Goal: Task Accomplishment & Management: Use online tool/utility

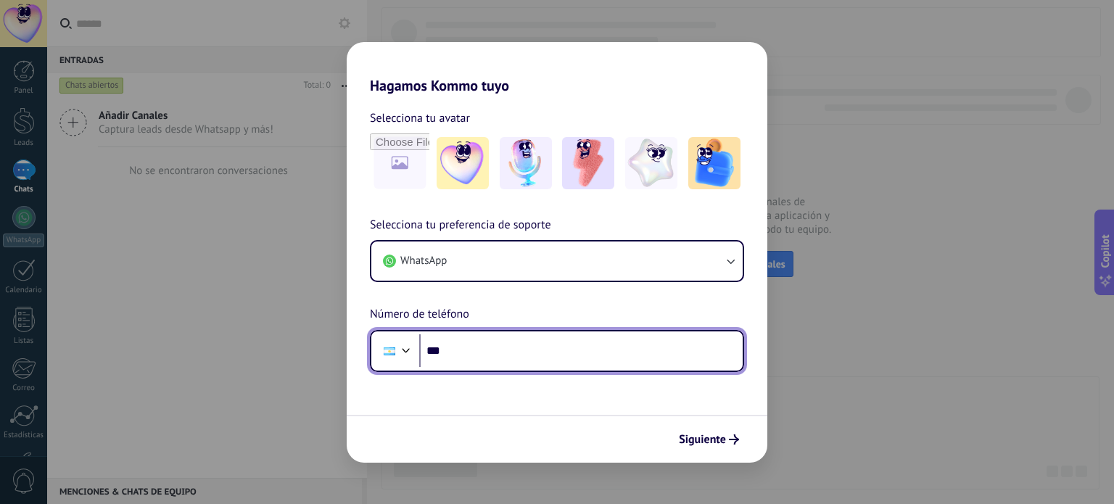
click at [574, 359] on input "***" at bounding box center [580, 350] width 323 height 33
type input "**********"
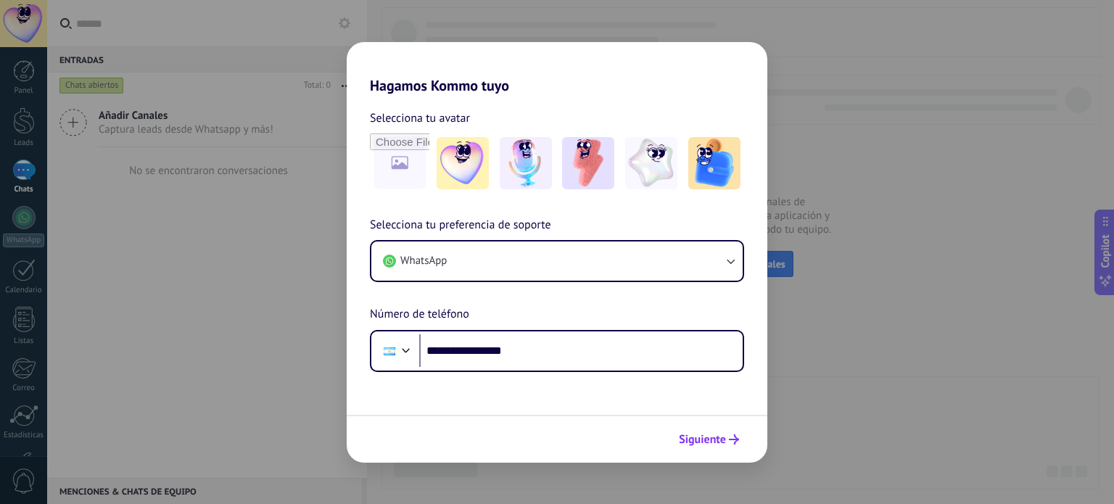
click at [737, 439] on use "submit" at bounding box center [734, 439] width 10 height 10
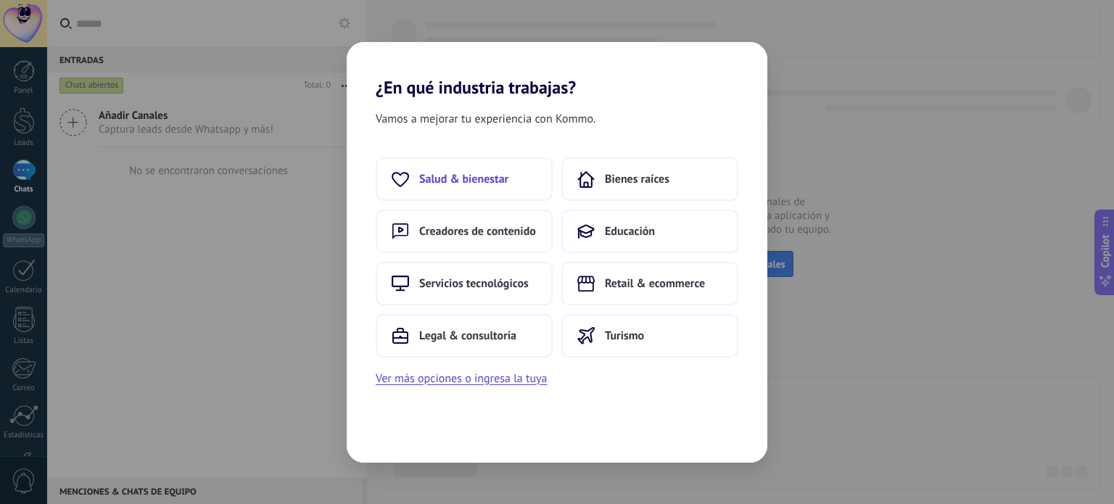
click at [510, 177] on button "Salud & bienestar" at bounding box center [464, 179] width 177 height 44
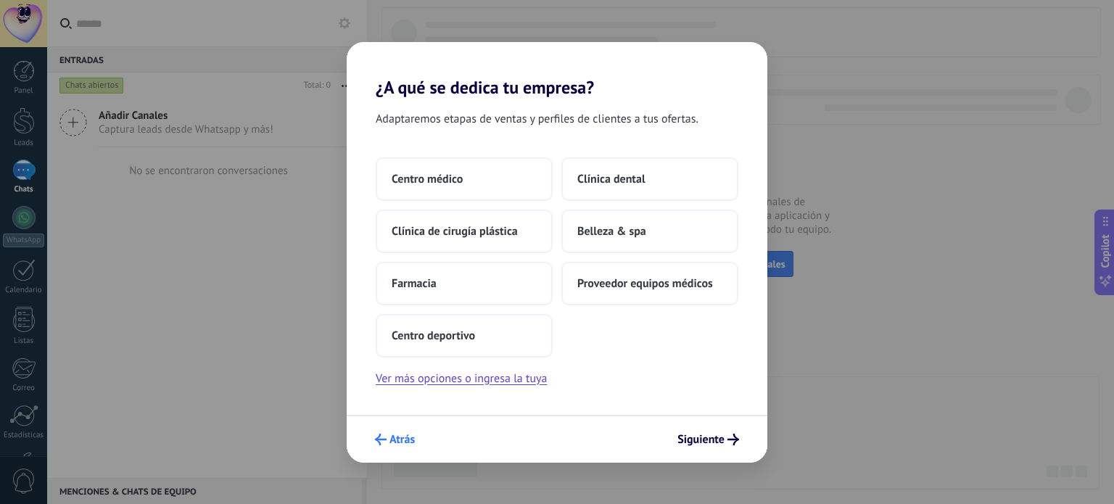
click at [399, 437] on span "Atrás" at bounding box center [401, 439] width 25 height 10
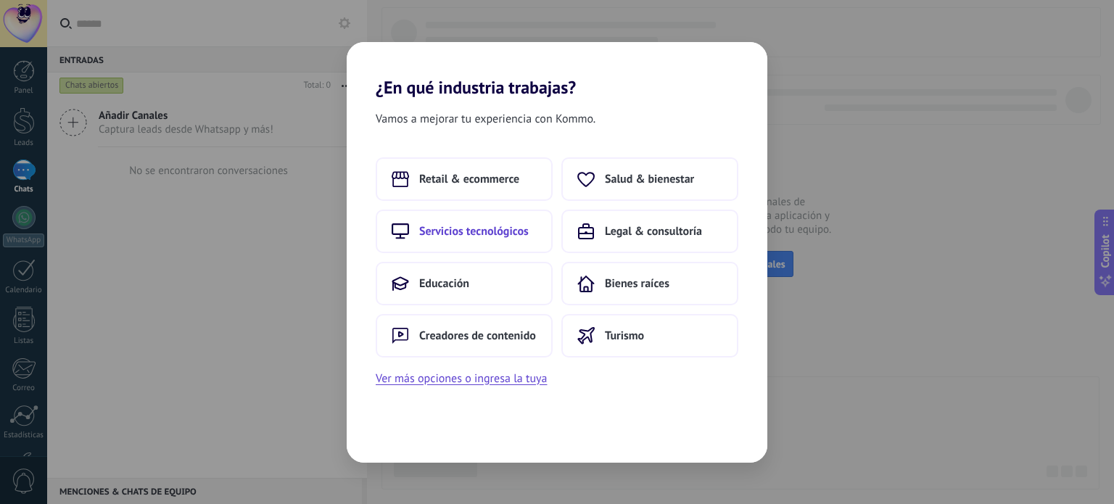
click at [468, 215] on button "Servicios tecnológicos" at bounding box center [464, 232] width 177 height 44
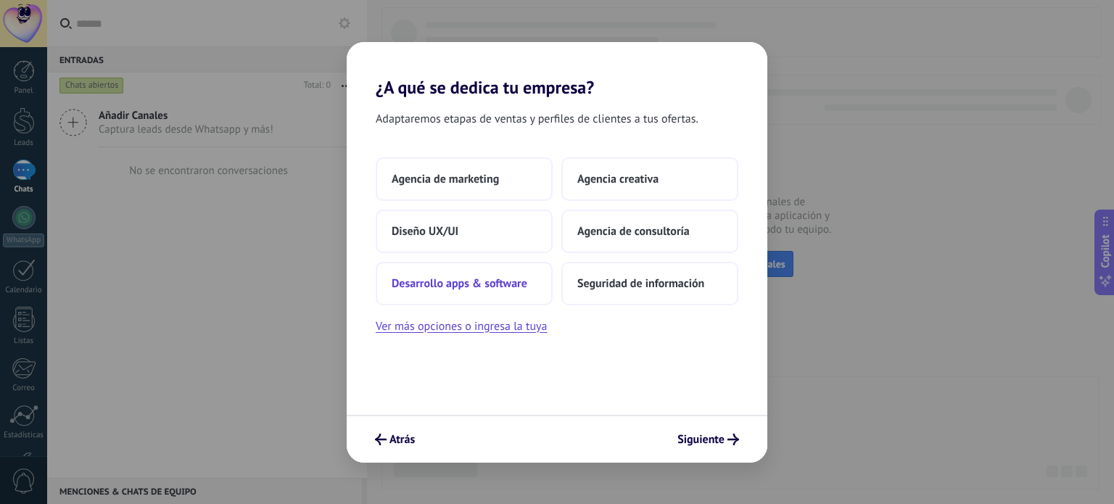
click at [467, 290] on button "Desarrollo apps & software" at bounding box center [464, 284] width 177 height 44
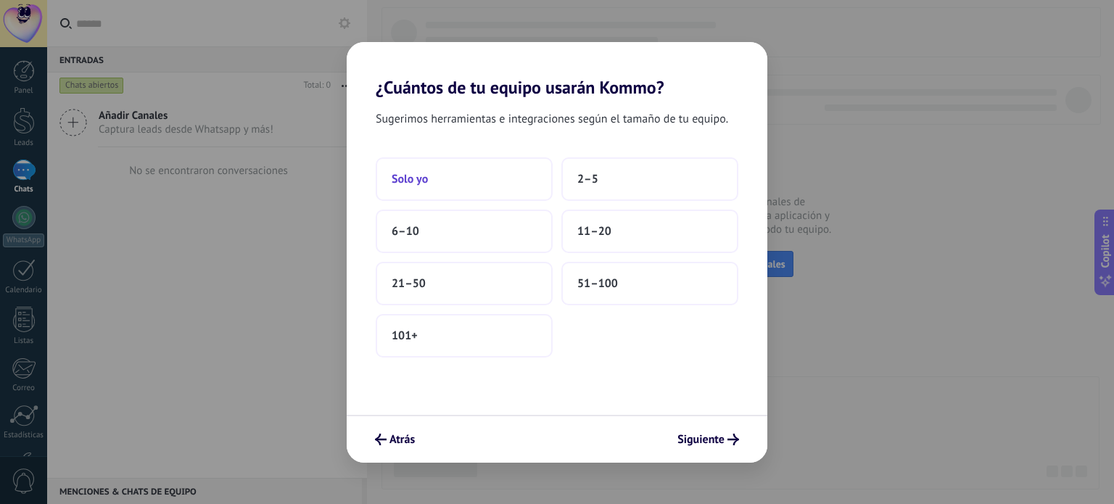
click at [450, 178] on button "Solo yo" at bounding box center [464, 179] width 177 height 44
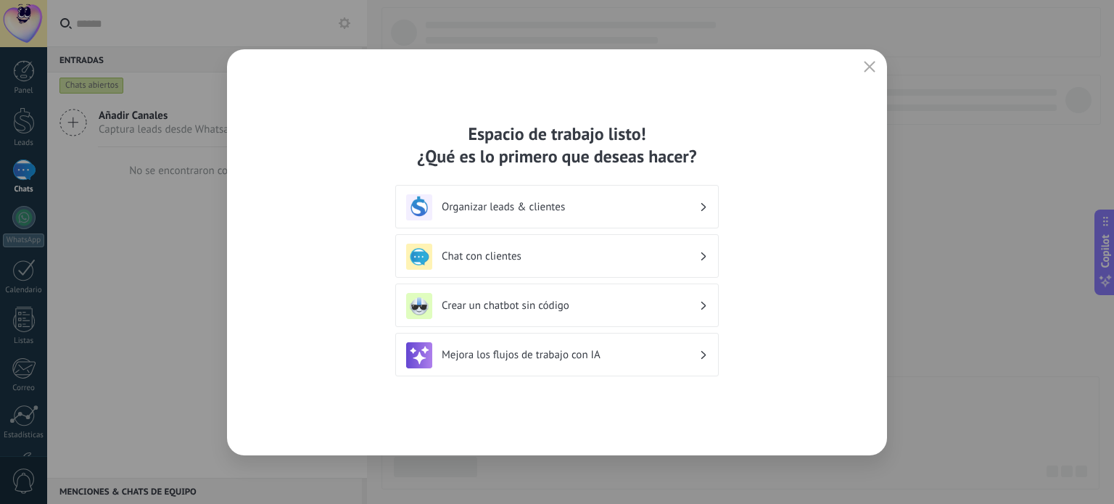
click at [508, 202] on h3 "Organizar leads & clientes" at bounding box center [570, 207] width 257 height 14
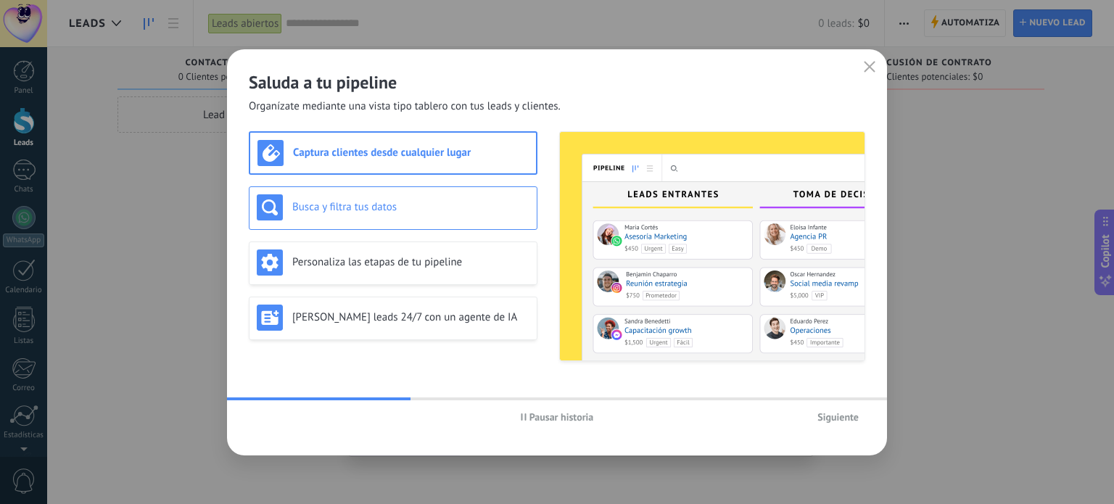
click at [368, 222] on div "Busca y filtra tus datos" at bounding box center [393, 208] width 289 height 44
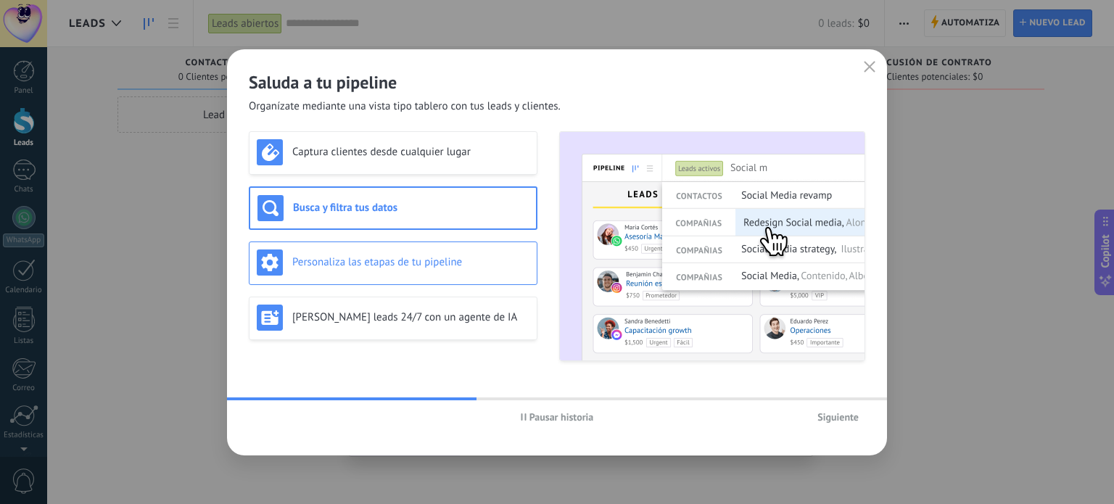
click at [376, 263] on h3 "Personaliza las etapas de tu pipeline" at bounding box center [410, 262] width 237 height 14
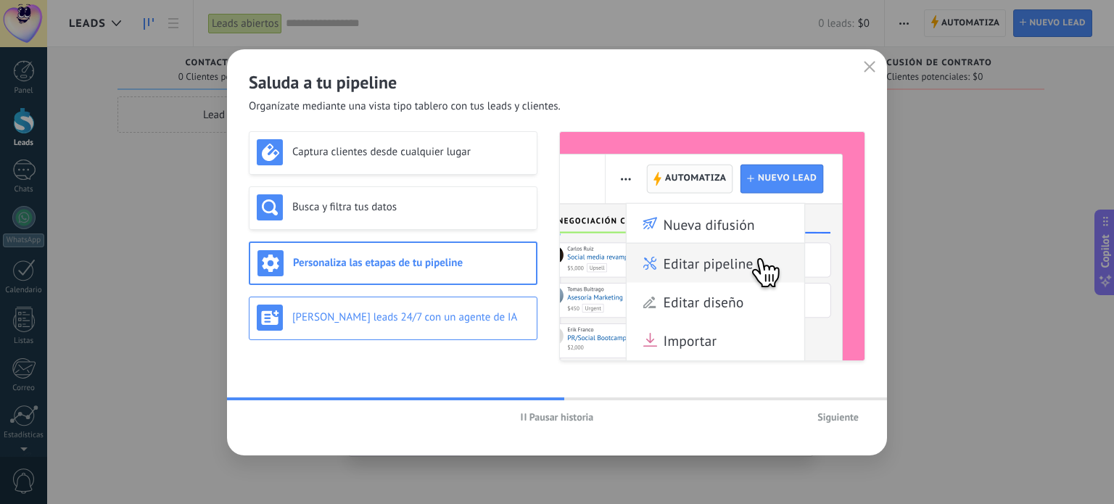
click at [407, 310] on h3 "[PERSON_NAME] leads 24/7 con un agente de IA" at bounding box center [410, 317] width 237 height 14
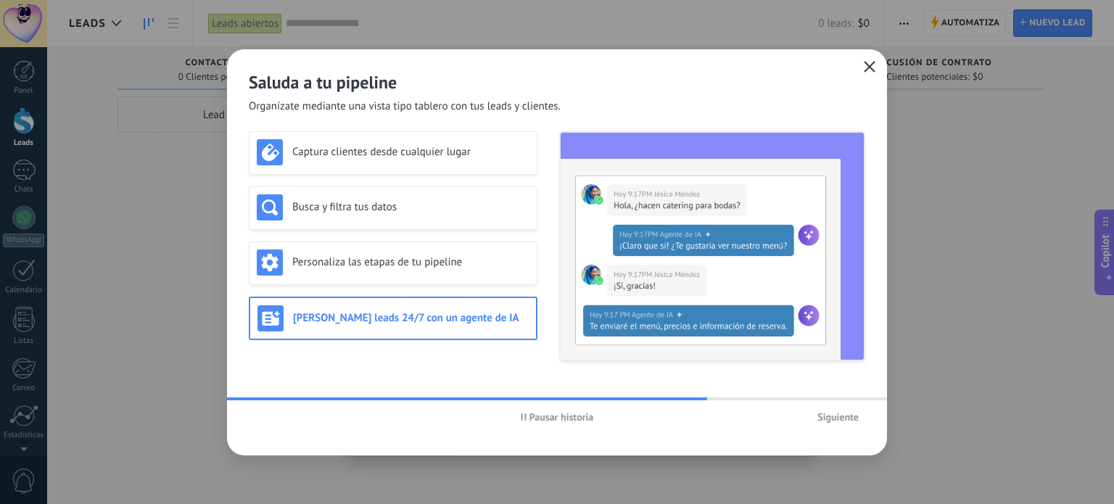
click at [870, 70] on icon "button" at bounding box center [870, 67] width 12 height 12
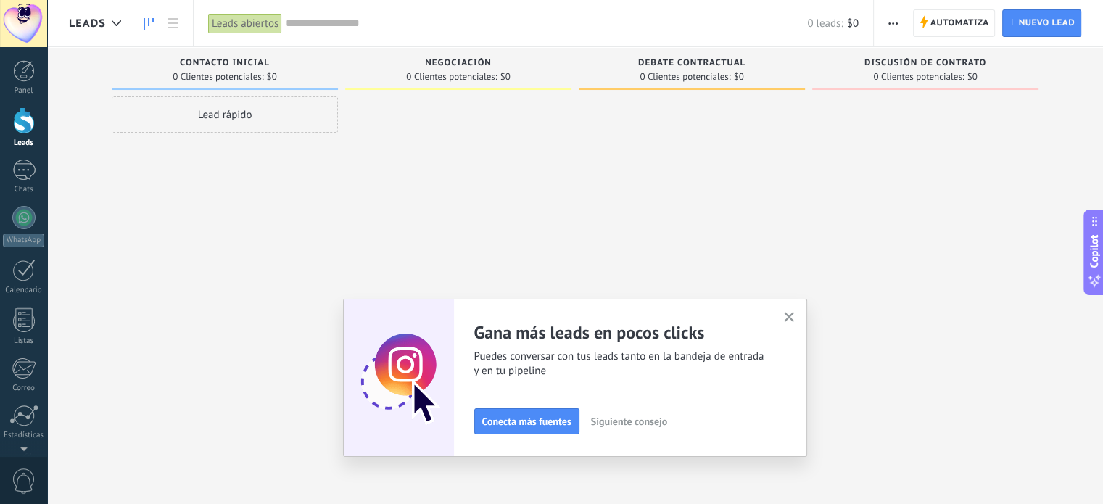
scroll to position [99, 0]
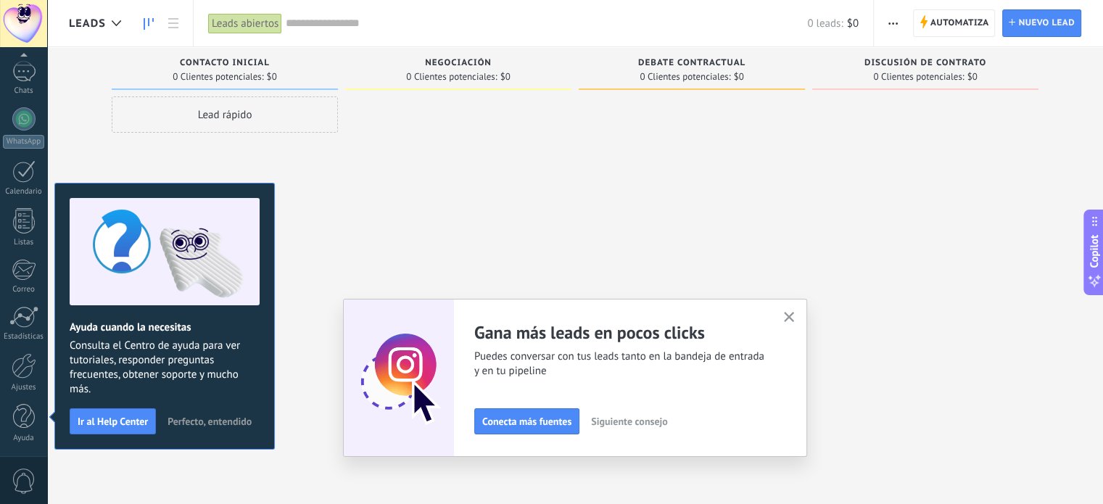
click at [201, 420] on span "Perfecto, entendido" at bounding box center [209, 421] width 84 height 10
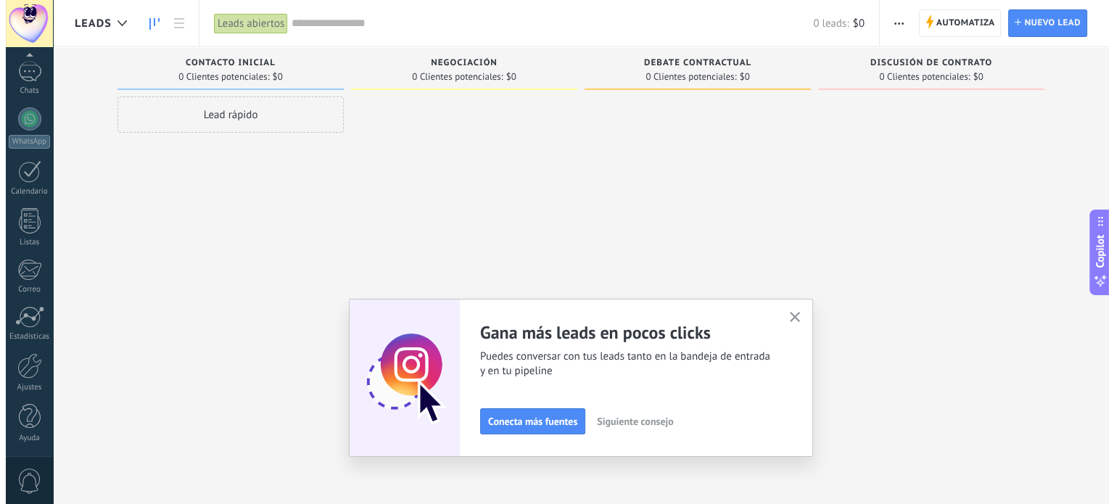
scroll to position [0, 0]
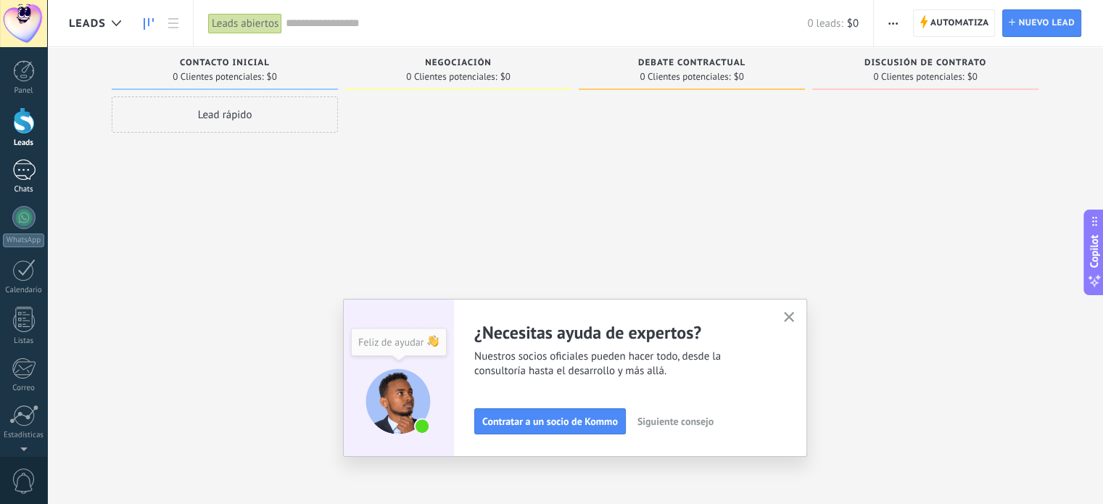
click at [26, 170] on div at bounding box center [23, 170] width 23 height 21
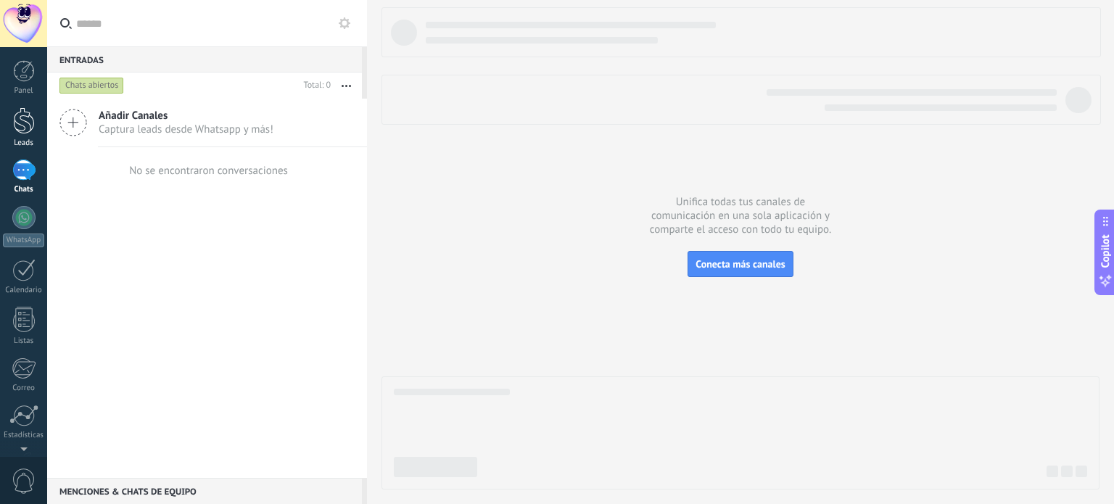
click at [26, 125] on div at bounding box center [24, 120] width 22 height 27
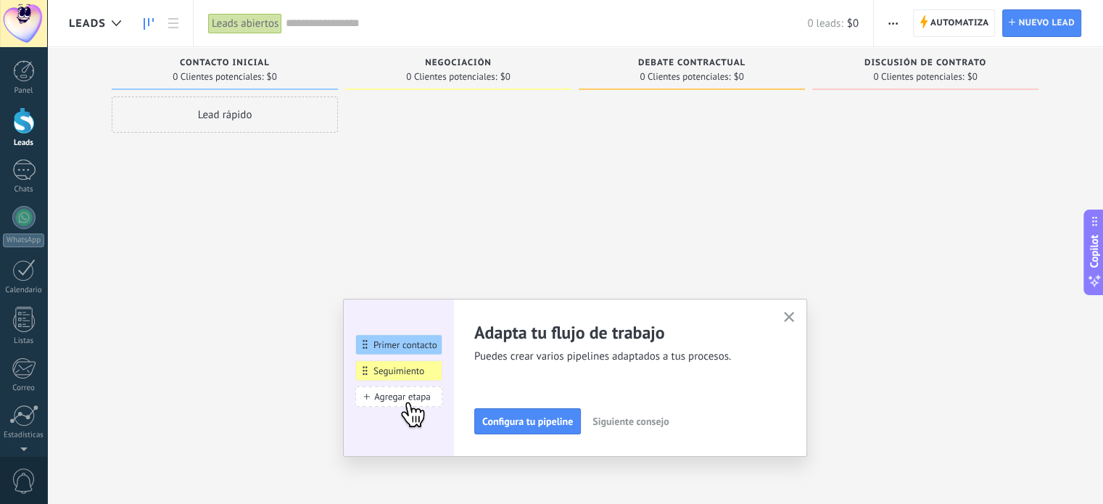
click at [223, 125] on div "Lead rápido" at bounding box center [225, 114] width 226 height 36
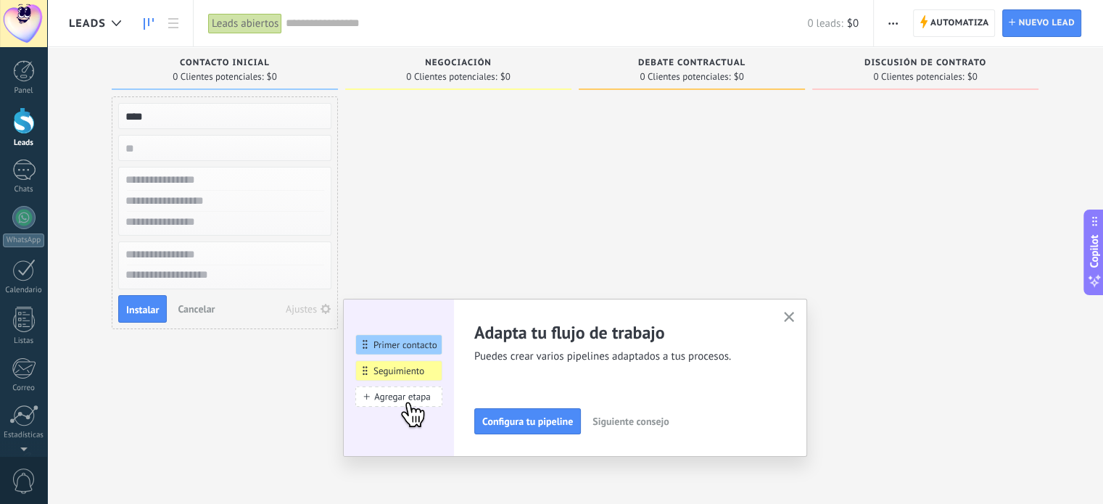
type input "****"
type input "**********"
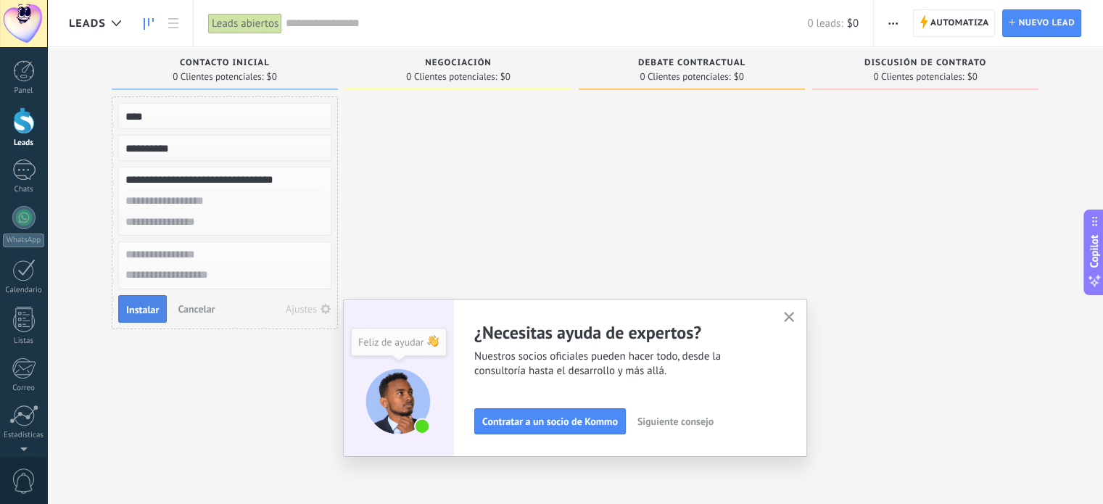
type input "**********"
click at [130, 296] on button "Instalar" at bounding box center [142, 309] width 49 height 28
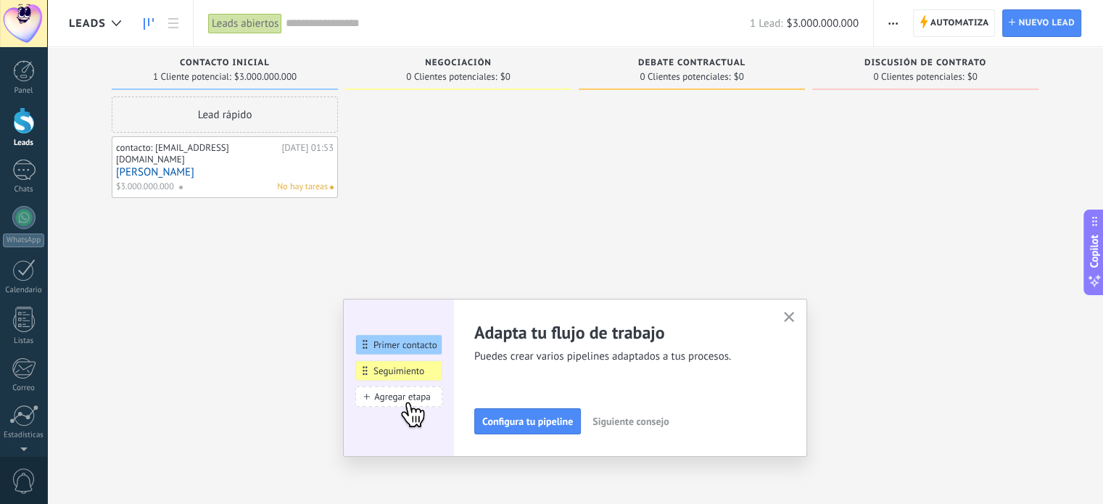
click at [231, 166] on link "[PERSON_NAME]" at bounding box center [225, 172] width 218 height 12
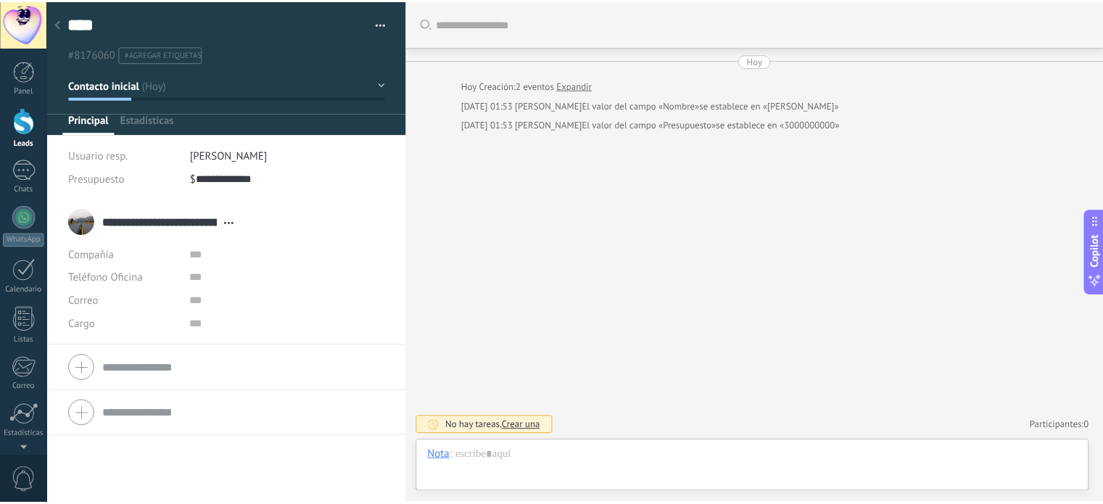
scroll to position [21, 0]
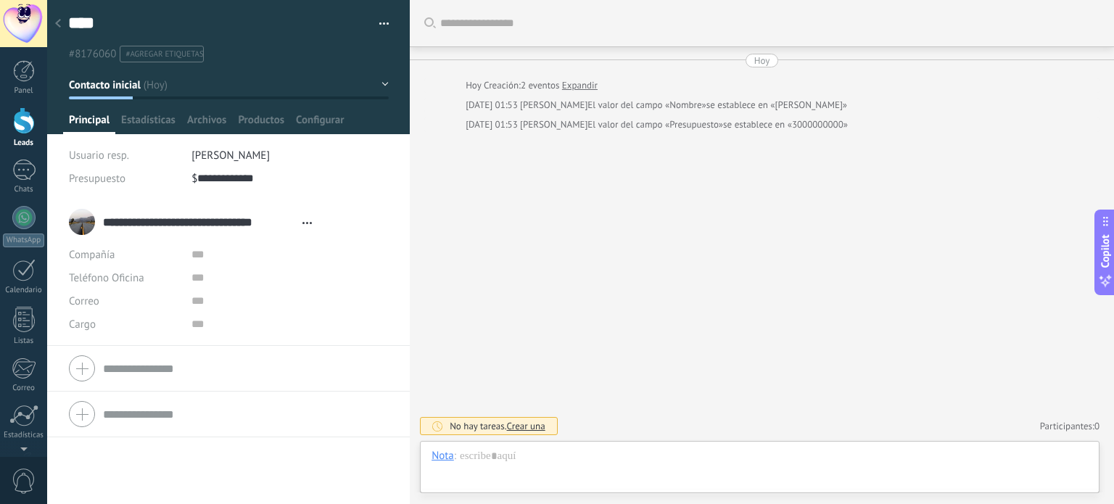
click at [88, 218] on div "**********" at bounding box center [194, 222] width 250 height 36
click at [154, 132] on span "Estadísticas" at bounding box center [148, 123] width 54 height 21
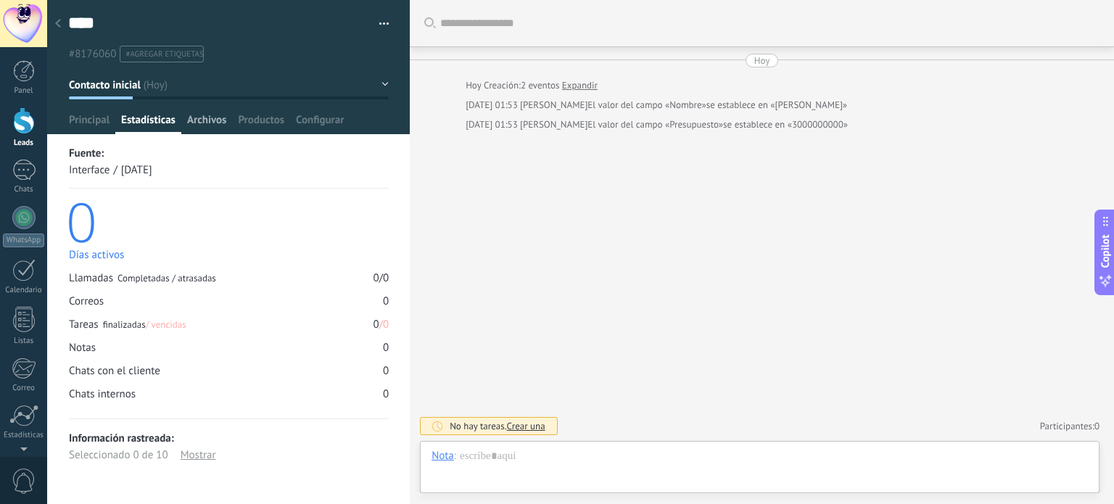
click at [193, 115] on span "Archivos" at bounding box center [206, 123] width 39 height 21
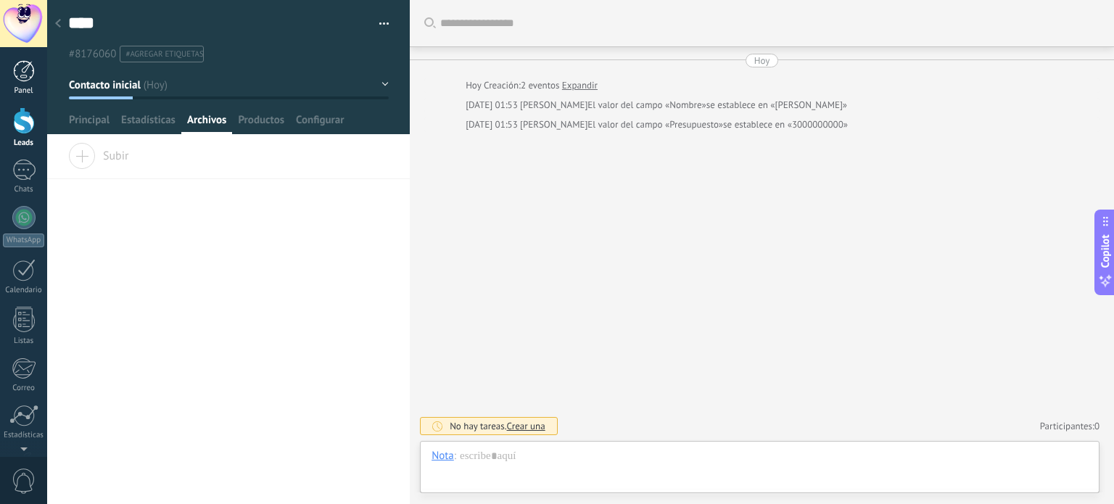
click at [17, 73] on div at bounding box center [24, 71] width 22 height 22
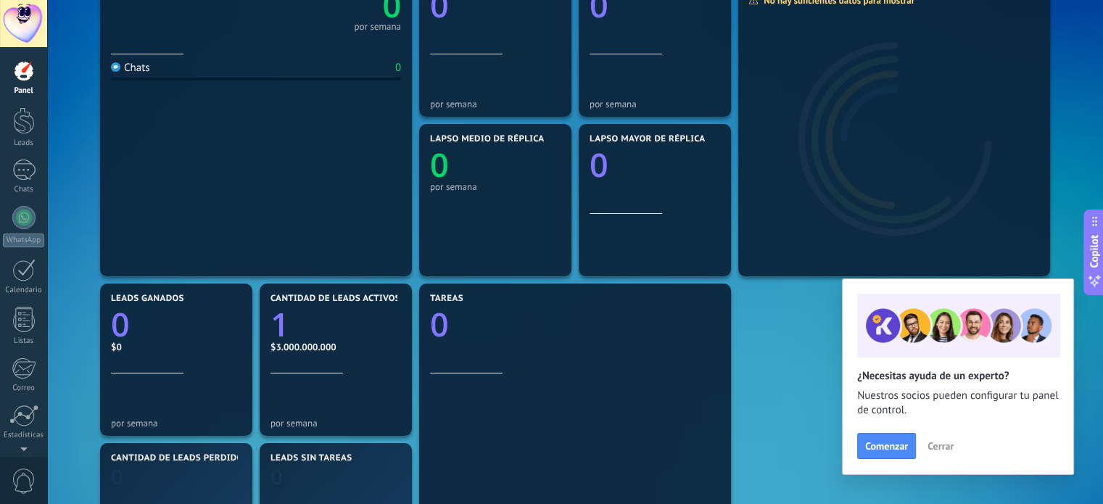
scroll to position [225, 0]
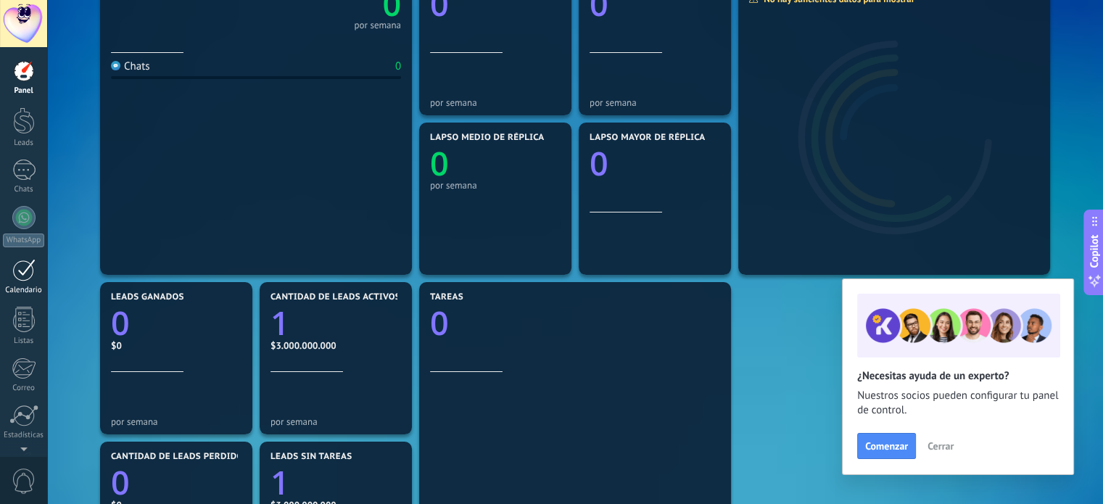
click at [17, 265] on div at bounding box center [23, 270] width 23 height 22
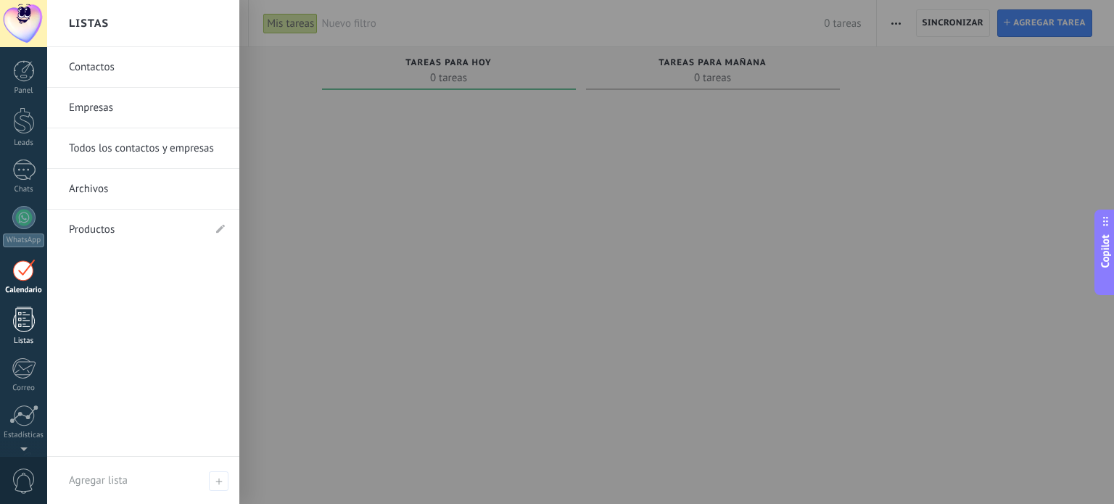
click at [31, 320] on div at bounding box center [24, 319] width 22 height 25
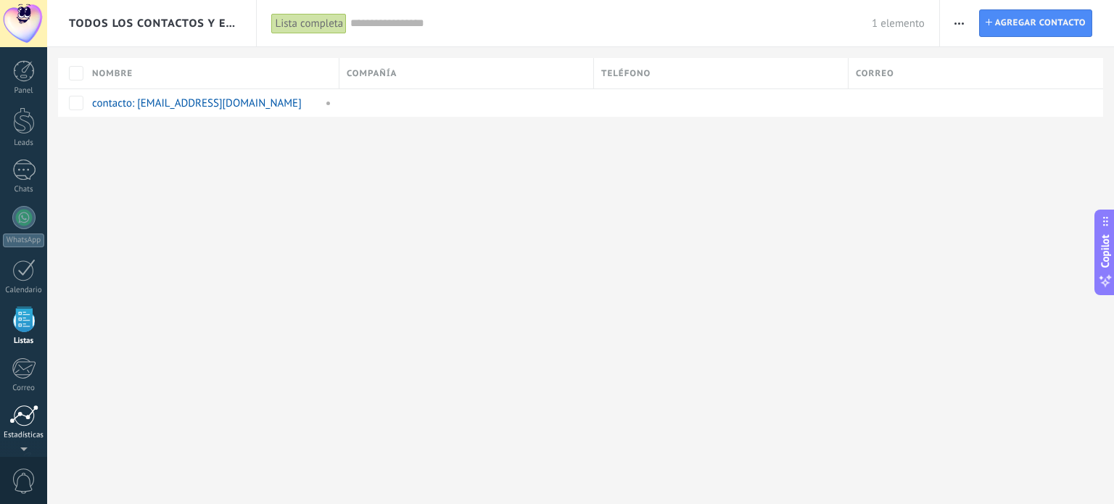
click at [15, 429] on link "Estadísticas" at bounding box center [23, 423] width 47 height 36
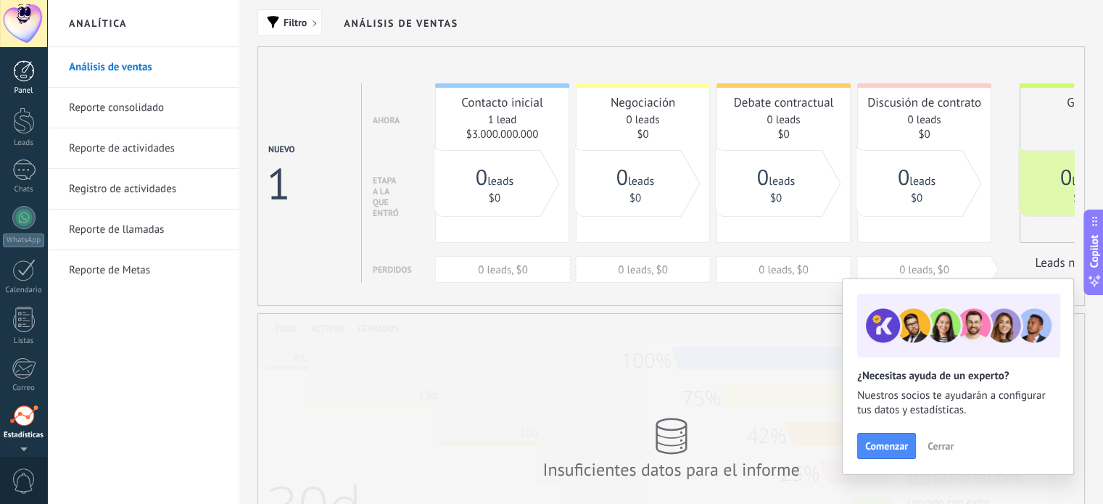
click at [20, 68] on div at bounding box center [24, 71] width 22 height 22
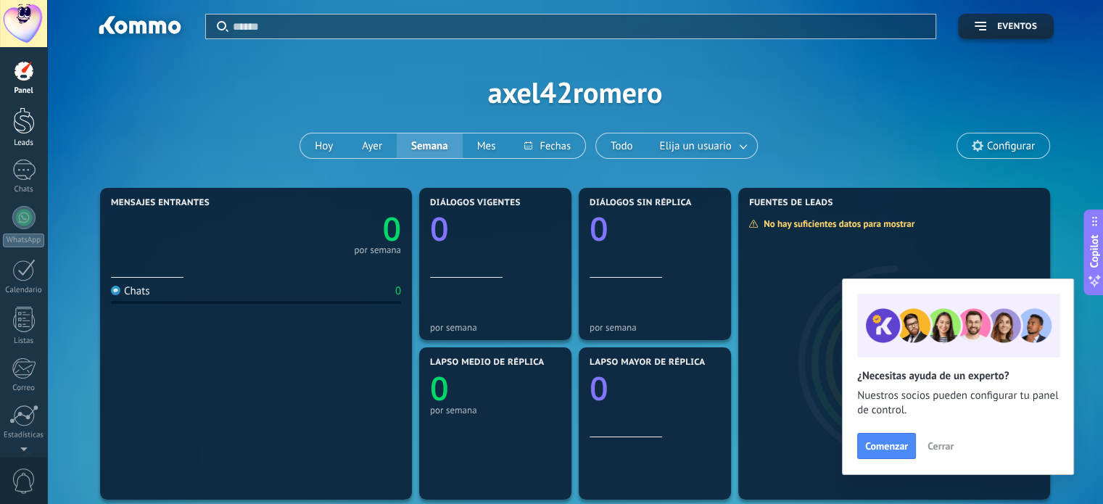
click at [13, 126] on div at bounding box center [24, 120] width 22 height 27
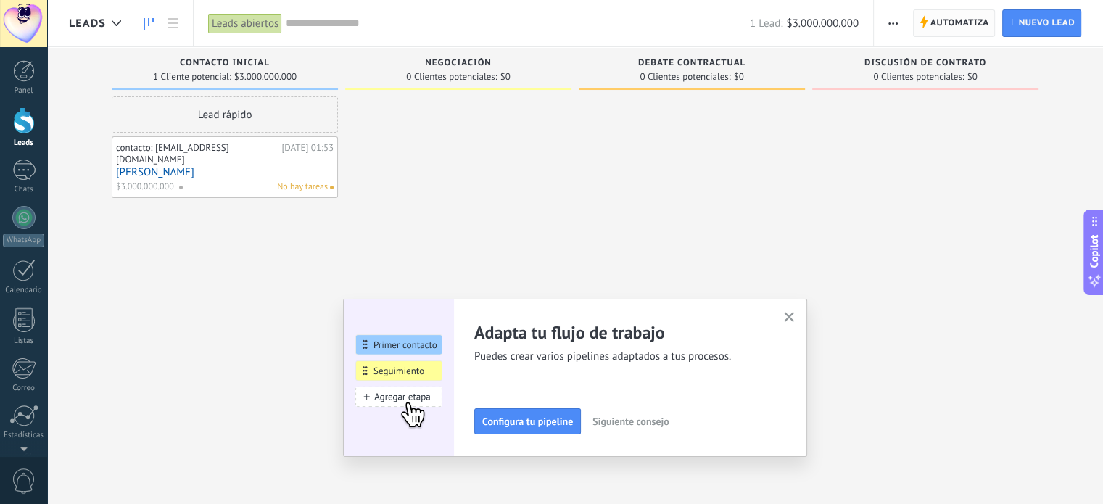
click at [945, 25] on span "Automatiza" at bounding box center [959, 23] width 59 height 26
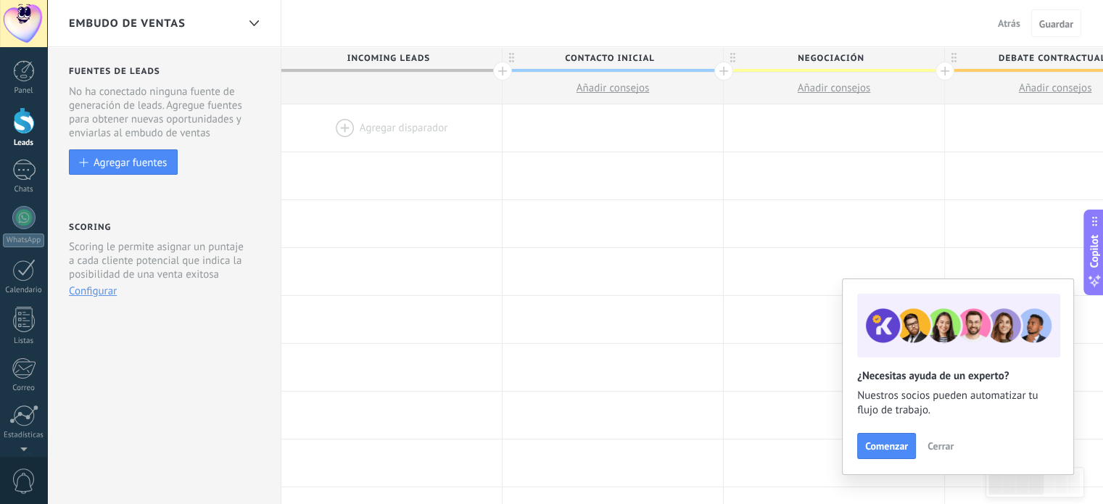
click at [348, 129] on div at bounding box center [391, 127] width 220 height 47
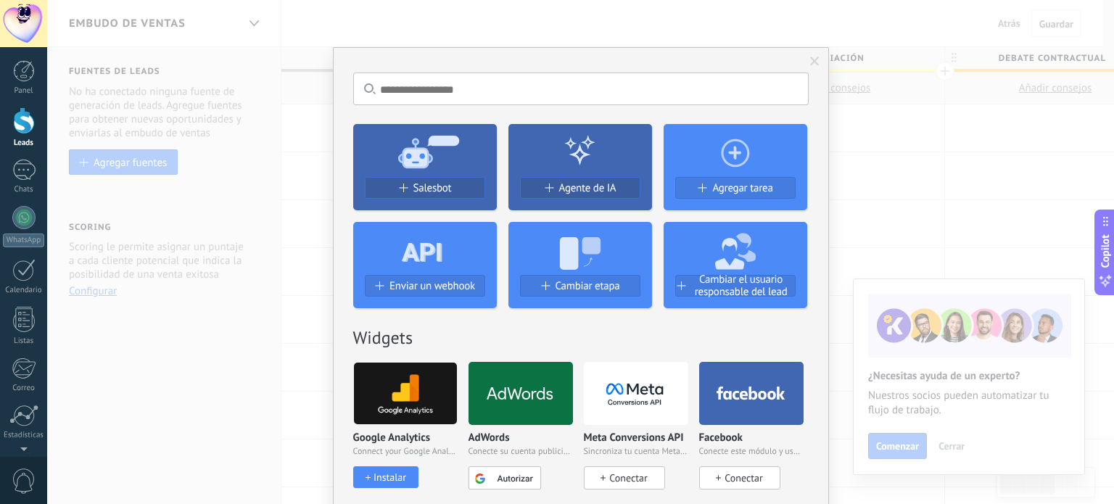
click at [282, 241] on div "No hay resultados Salesbot Agente de IA Agregar tarea Enviar un webhook Cambiar…" at bounding box center [580, 252] width 1067 height 504
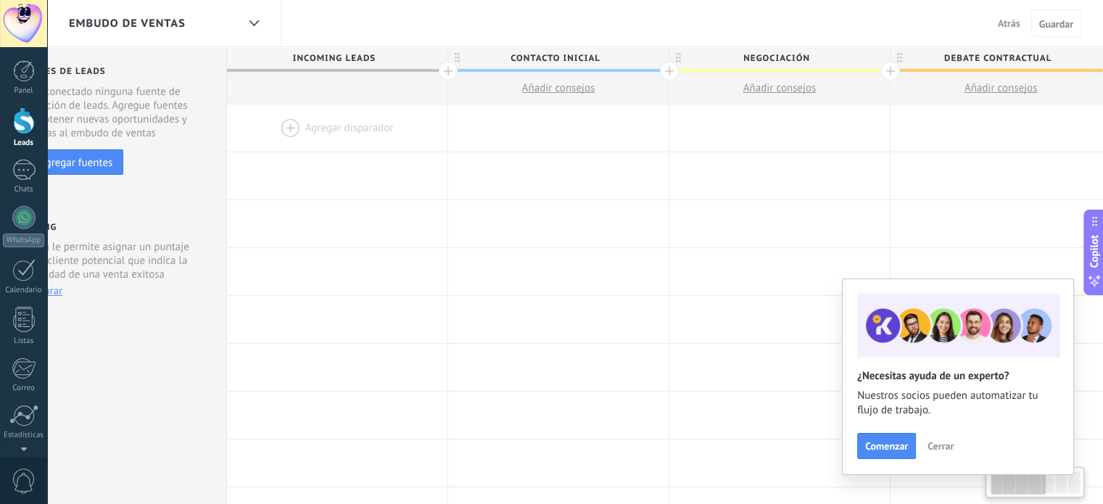
scroll to position [0, 54]
click at [307, 120] on div at bounding box center [338, 127] width 220 height 47
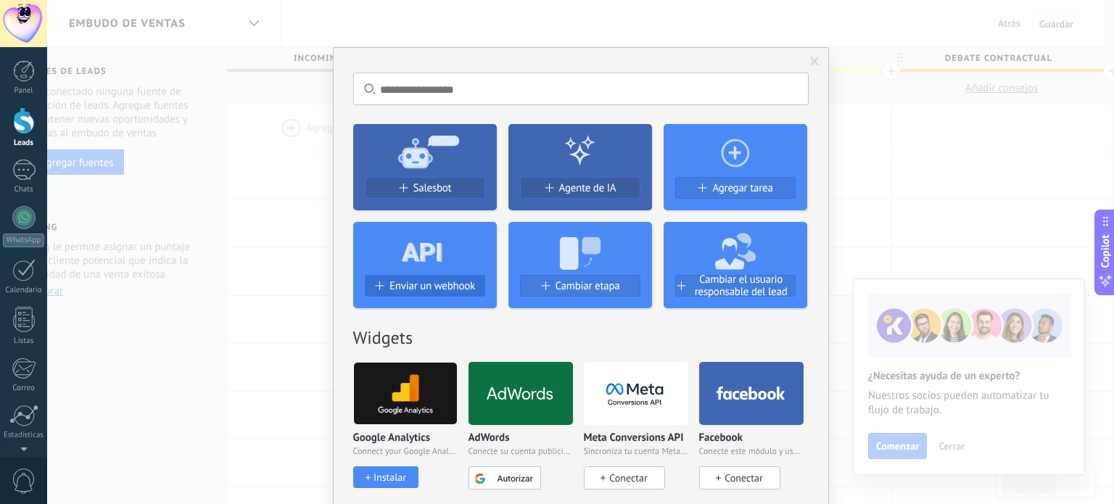
click at [403, 286] on span "Enviar un webhook" at bounding box center [432, 286] width 86 height 12
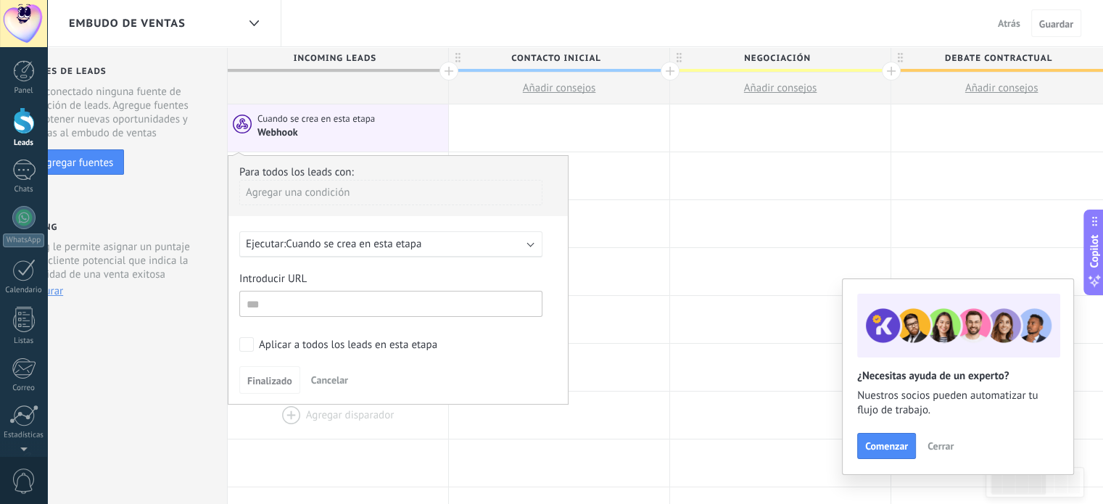
click at [323, 426] on div at bounding box center [338, 415] width 220 height 47
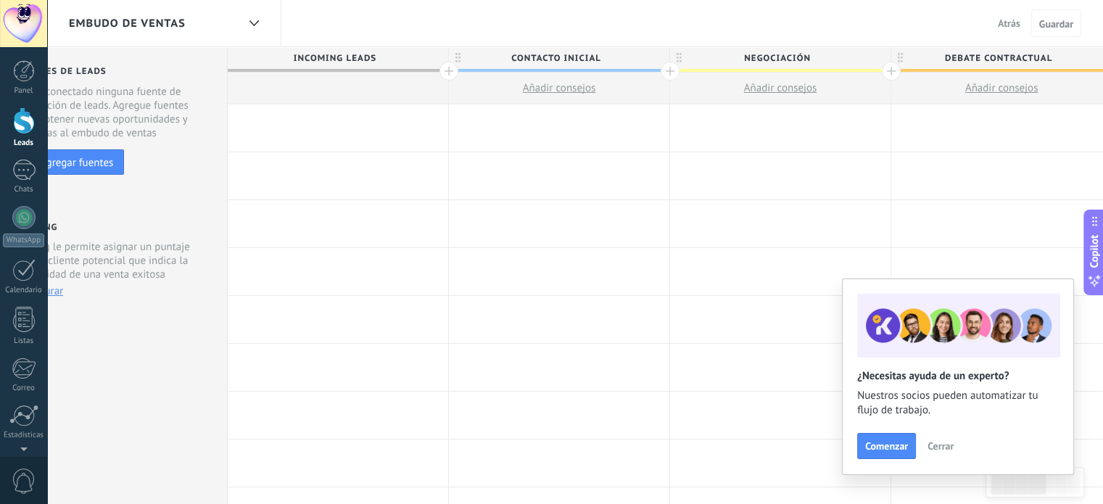
click at [372, 129] on div at bounding box center [338, 127] width 220 height 47
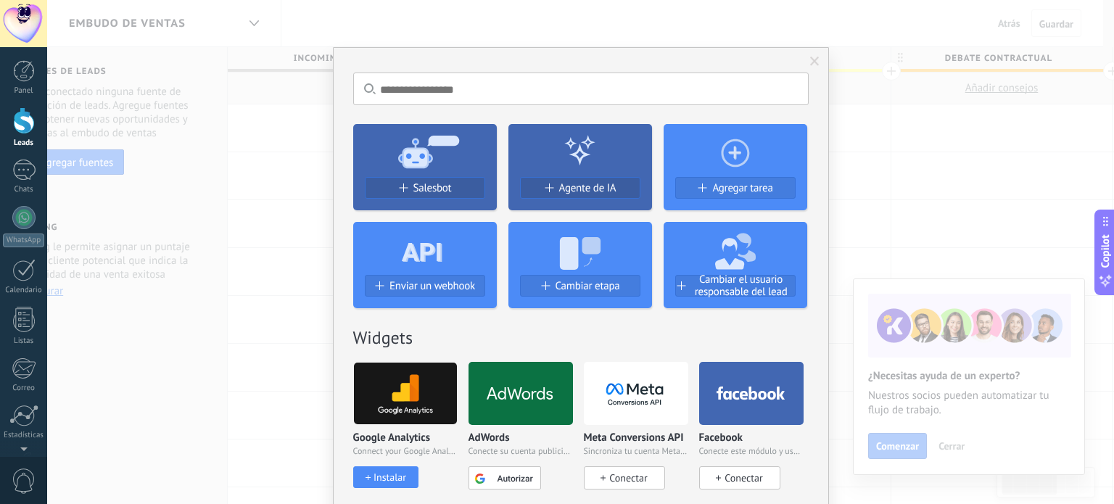
click at [564, 177] on div "Agente de IA" at bounding box center [580, 193] width 144 height 33
click at [564, 182] on button "Agente de IA" at bounding box center [580, 188] width 120 height 22
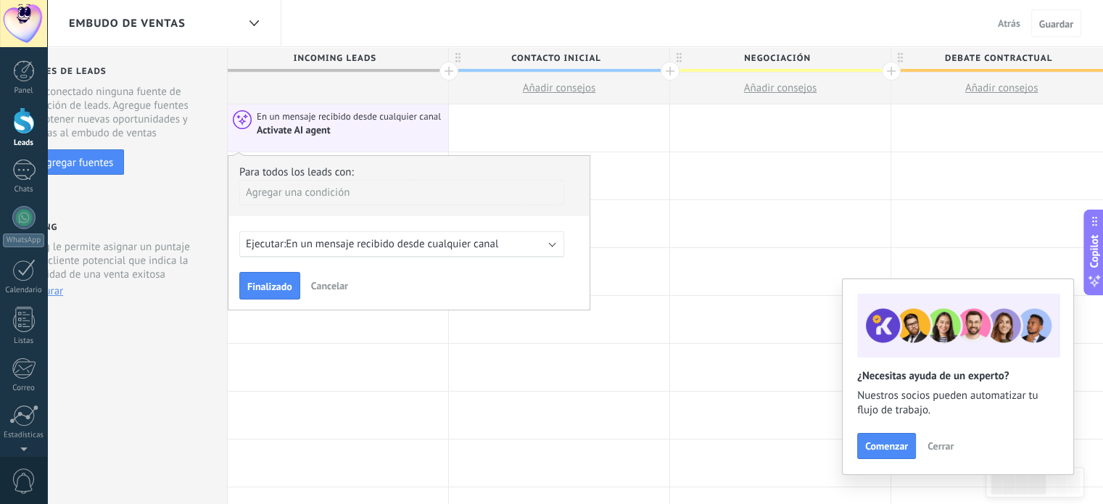
click at [402, 241] on span "En un mensaje recibido desde cualquier canal" at bounding box center [392, 244] width 212 height 14
click at [339, 286] on span "Cancelar" at bounding box center [329, 285] width 37 height 13
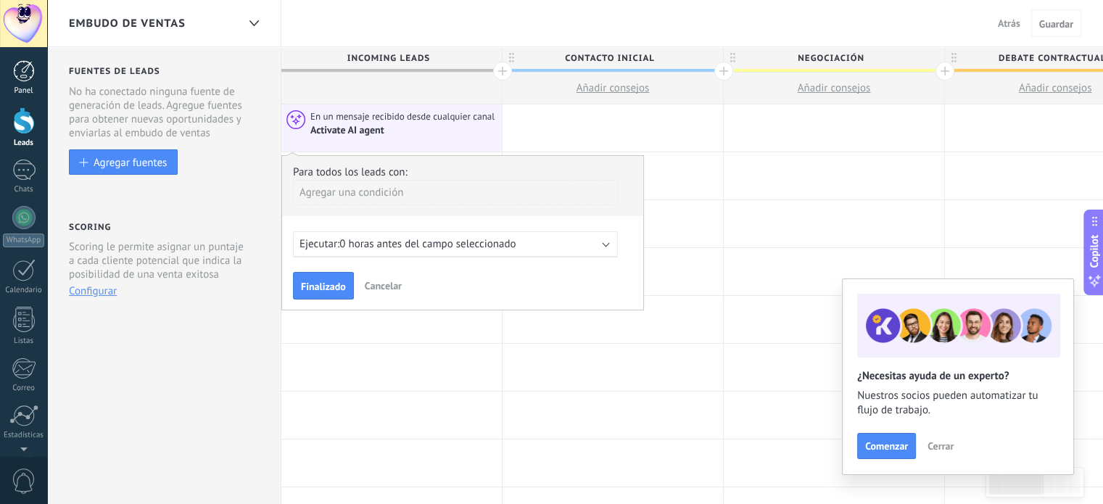
click at [19, 65] on div at bounding box center [24, 71] width 22 height 22
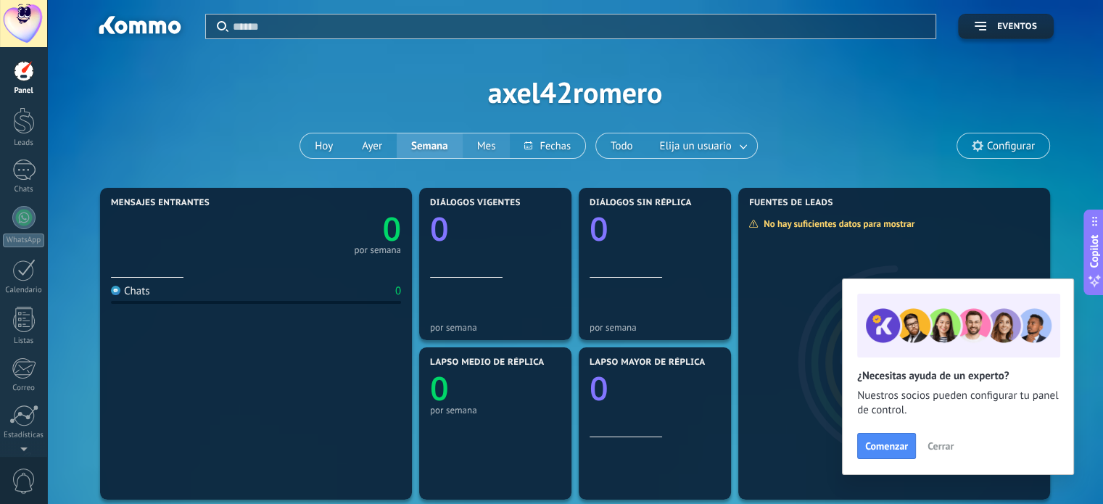
click at [473, 141] on button "Mes" at bounding box center [487, 145] width 48 height 25
click at [554, 137] on button at bounding box center [547, 145] width 75 height 25
click at [286, 144] on div "Aplicar Eventos axel42romero [DATE] [DATE] Semana Mes Todo Elija un usuario Con…" at bounding box center [575, 92] width 1012 height 184
click at [436, 147] on button "Semana" at bounding box center [430, 145] width 66 height 25
click at [37, 182] on link "Chats" at bounding box center [23, 177] width 47 height 35
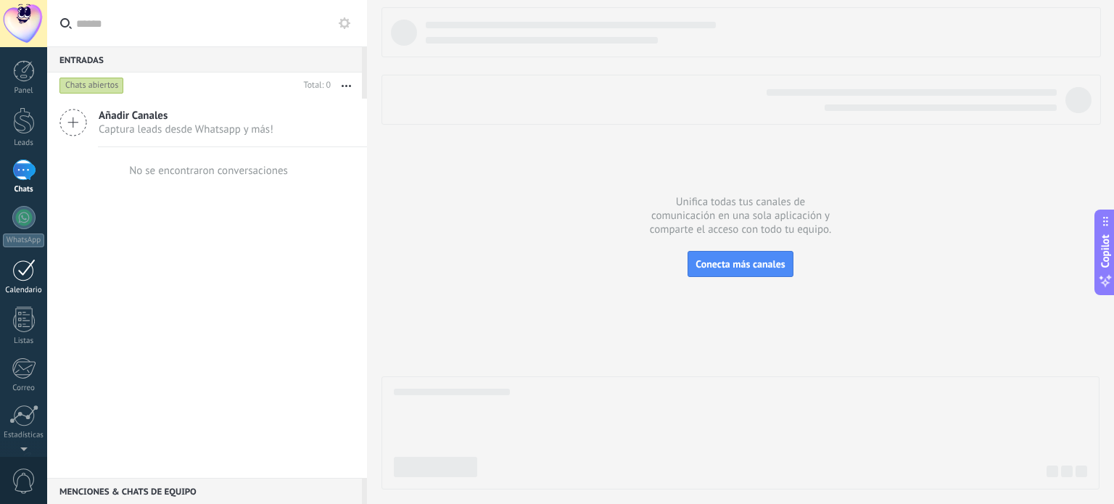
click at [23, 263] on div at bounding box center [23, 270] width 23 height 22
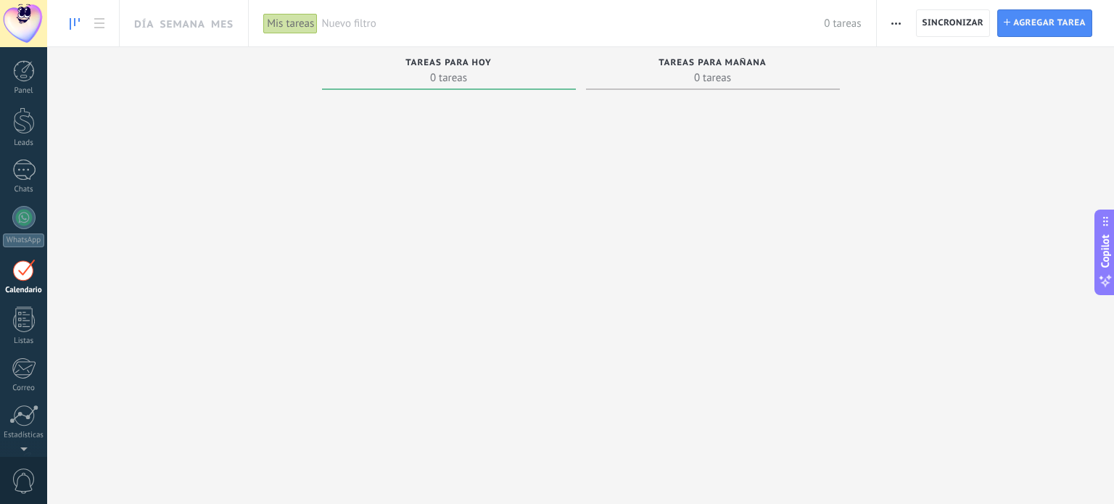
click at [21, 289] on div "Calendario" at bounding box center [24, 290] width 42 height 9
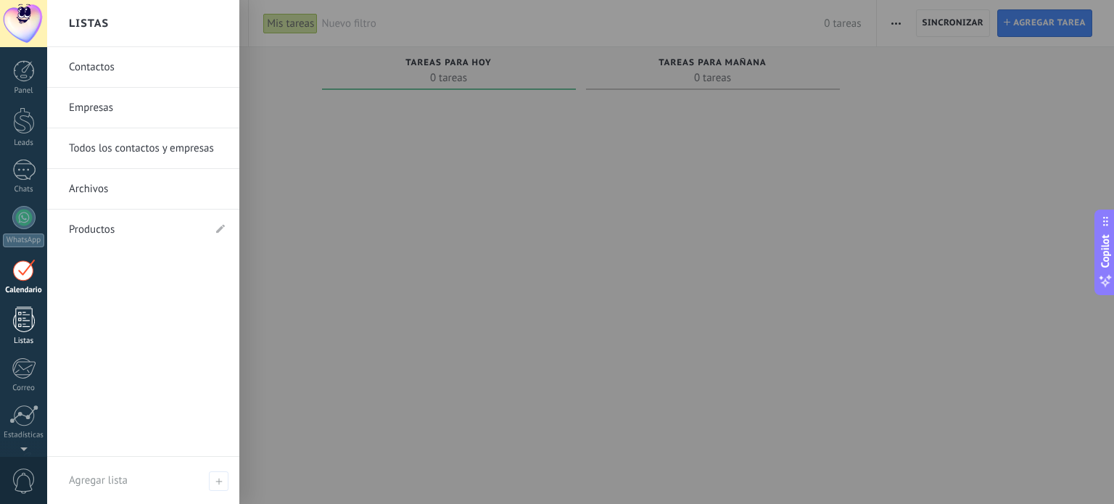
click at [19, 323] on div at bounding box center [24, 319] width 22 height 25
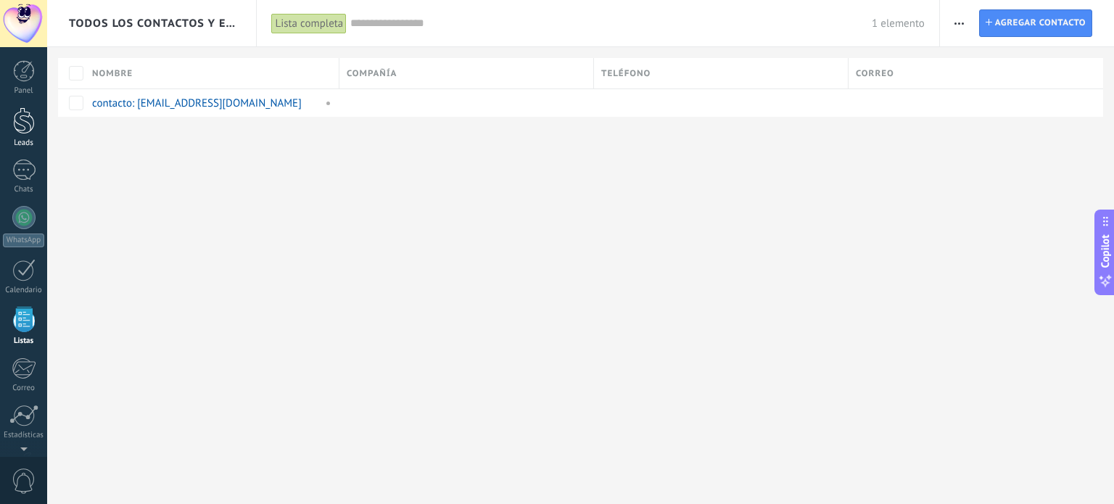
click at [35, 112] on link "Leads" at bounding box center [23, 127] width 47 height 41
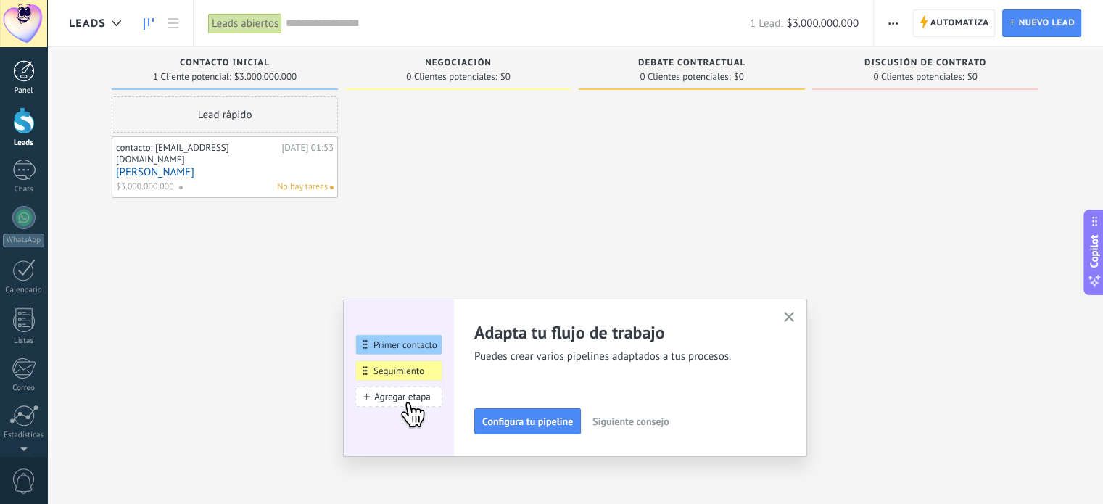
click at [12, 83] on link "Panel" at bounding box center [23, 78] width 47 height 36
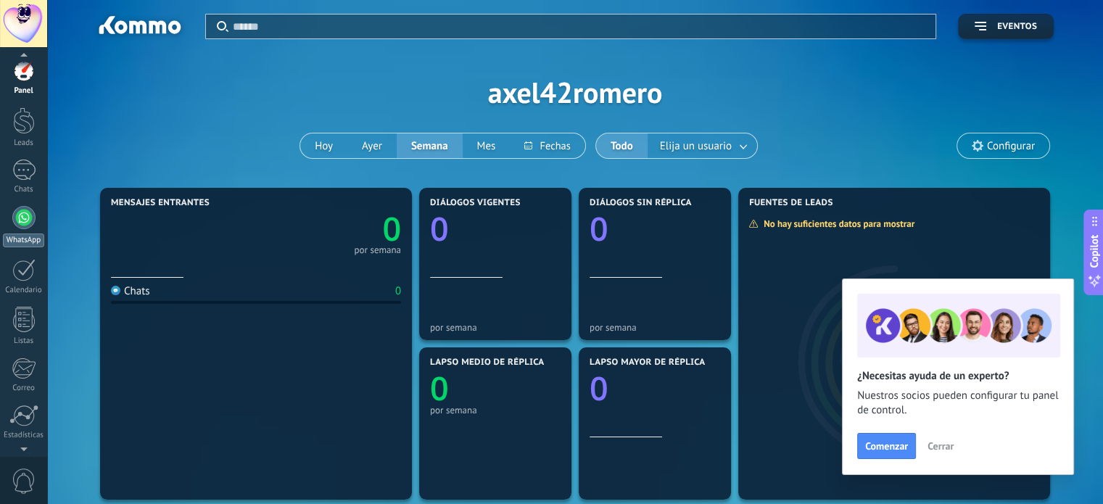
scroll to position [17, 0]
click at [12, 219] on div "WhatsApp" at bounding box center [23, 223] width 41 height 14
